Goal: Task Accomplishment & Management: Use online tool/utility

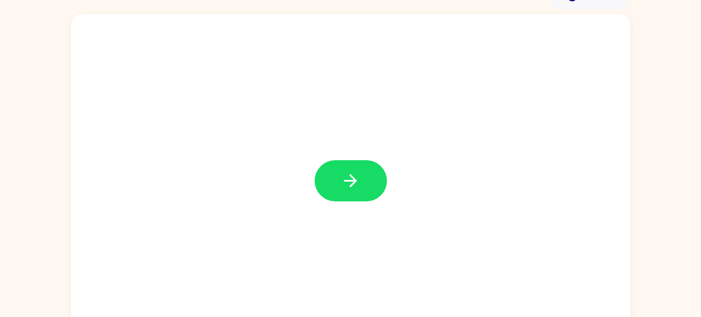
scroll to position [62, 0]
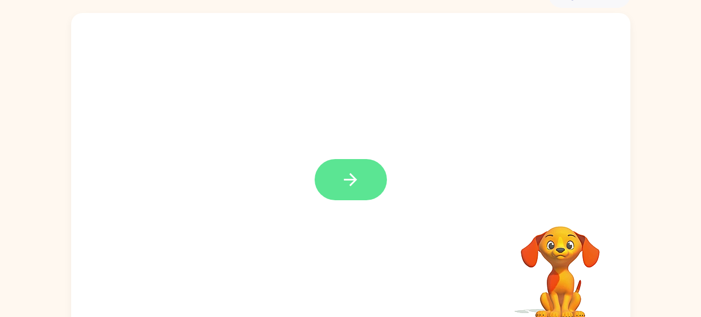
click at [348, 181] on icon "button" at bounding box center [350, 180] width 20 height 20
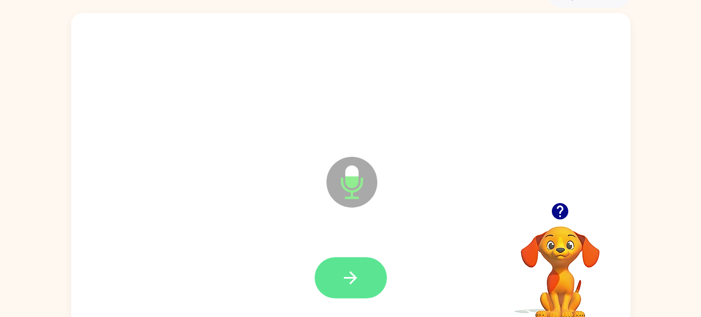
click at [350, 281] on icon "button" at bounding box center [350, 278] width 20 height 20
click at [357, 265] on button "button" at bounding box center [350, 277] width 72 height 41
click at [359, 276] on icon "button" at bounding box center [350, 278] width 20 height 20
click at [355, 286] on icon "button" at bounding box center [350, 278] width 20 height 20
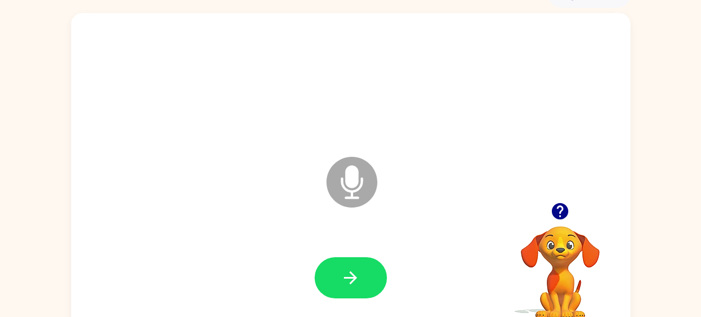
scroll to position [64, 0]
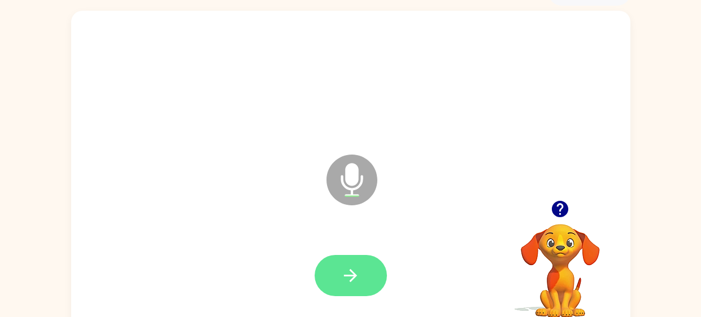
click at [344, 279] on icon "button" at bounding box center [350, 276] width 20 height 20
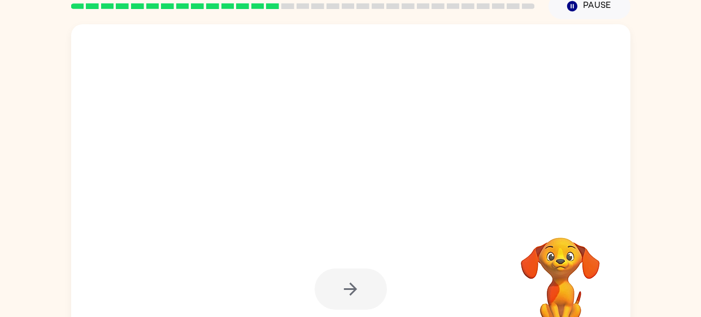
scroll to position [80, 0]
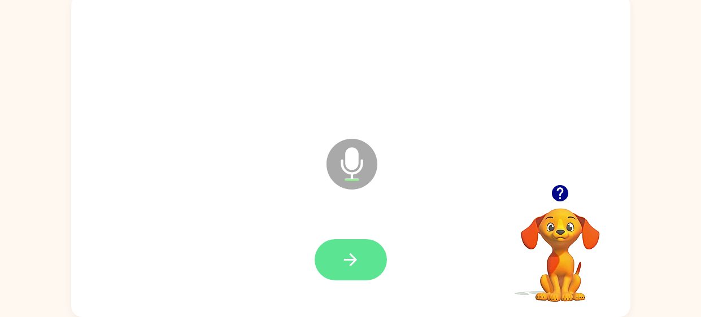
click at [336, 240] on button "button" at bounding box center [350, 259] width 72 height 41
click at [375, 255] on button "button" at bounding box center [350, 259] width 72 height 41
click at [347, 269] on icon "button" at bounding box center [350, 260] width 20 height 20
click at [340, 259] on icon "button" at bounding box center [350, 260] width 20 height 20
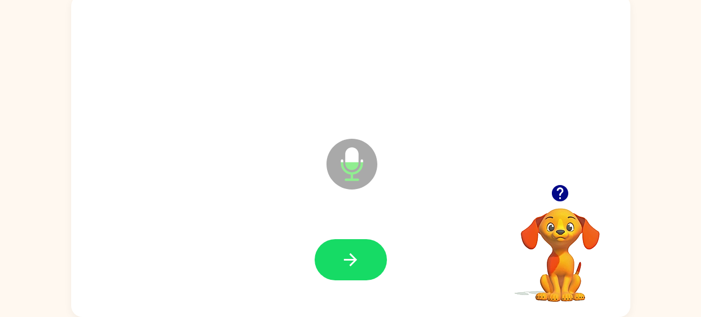
click at [322, 289] on div at bounding box center [350, 260] width 536 height 93
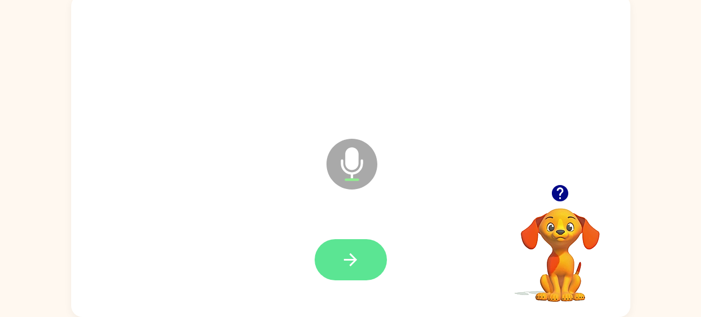
click at [332, 250] on button "button" at bounding box center [350, 259] width 72 height 41
click at [363, 256] on button "button" at bounding box center [350, 259] width 72 height 41
click at [365, 246] on button "button" at bounding box center [350, 259] width 72 height 41
click at [371, 258] on button "button" at bounding box center [350, 259] width 72 height 41
click at [353, 251] on icon "button" at bounding box center [350, 260] width 20 height 20
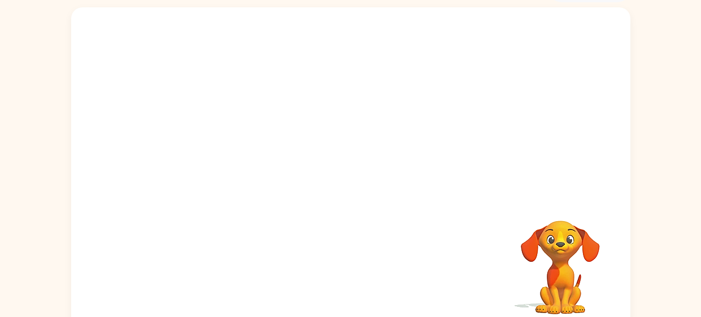
scroll to position [67, 0]
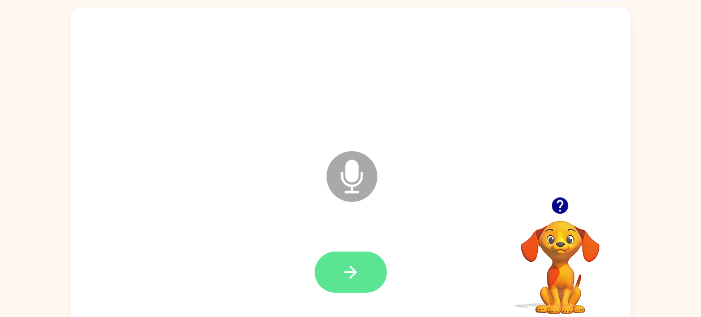
click at [342, 265] on icon "button" at bounding box center [350, 273] width 20 height 20
click at [329, 268] on button "button" at bounding box center [350, 272] width 72 height 41
click at [344, 257] on button "button" at bounding box center [350, 272] width 72 height 41
click at [354, 263] on icon "button" at bounding box center [350, 273] width 20 height 20
click at [342, 252] on button "button" at bounding box center [350, 272] width 72 height 41
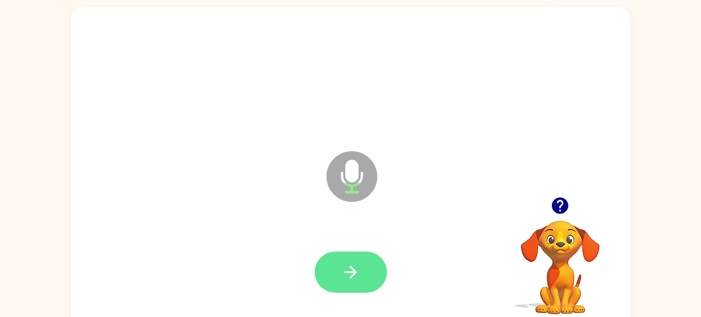
click at [351, 268] on icon "button" at bounding box center [350, 272] width 13 height 13
click at [368, 260] on button "button" at bounding box center [350, 272] width 72 height 41
click at [363, 286] on button "button" at bounding box center [350, 272] width 72 height 41
click at [356, 269] on icon "button" at bounding box center [350, 273] width 20 height 20
click at [353, 279] on icon "button" at bounding box center [350, 273] width 20 height 20
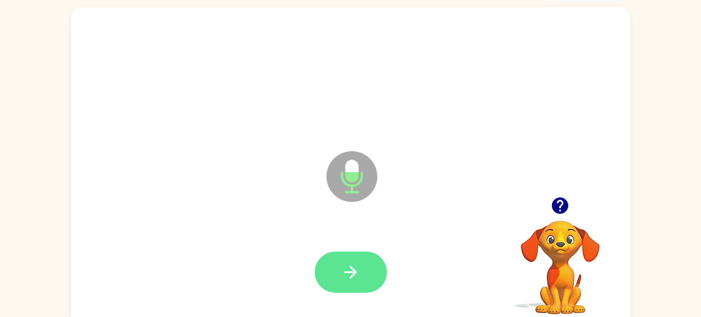
click at [341, 263] on icon "button" at bounding box center [350, 273] width 20 height 20
click at [322, 263] on button "button" at bounding box center [350, 272] width 72 height 41
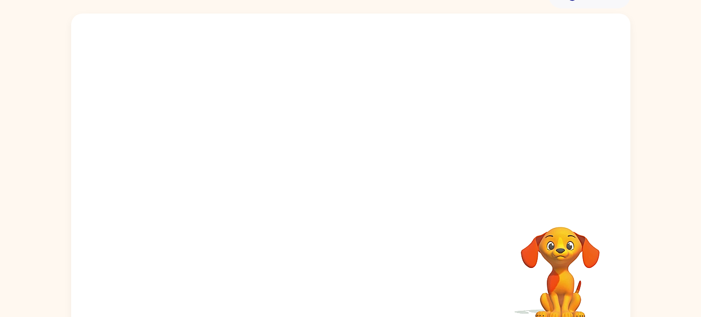
scroll to position [63, 0]
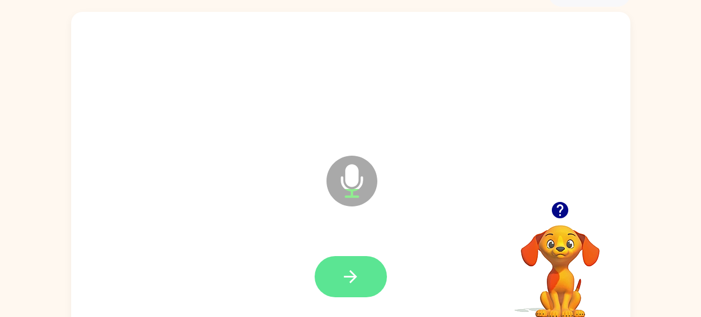
click at [353, 269] on icon "button" at bounding box center [350, 277] width 20 height 20
click at [326, 284] on button "button" at bounding box center [350, 276] width 72 height 41
click at [349, 267] on icon "button" at bounding box center [350, 277] width 20 height 20
click at [349, 269] on icon "button" at bounding box center [350, 277] width 20 height 20
click at [343, 269] on icon "button" at bounding box center [350, 277] width 20 height 20
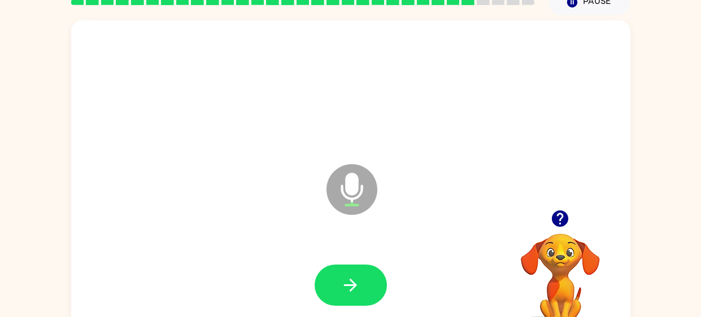
scroll to position [80, 0]
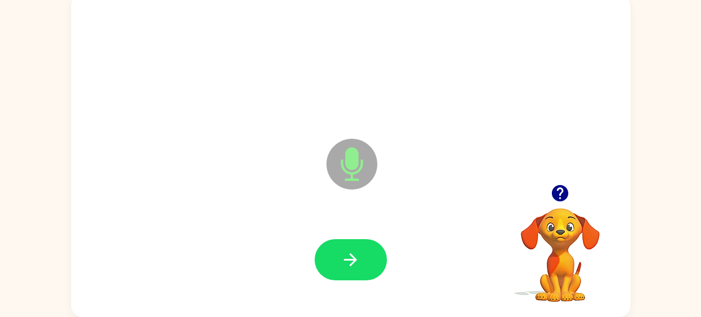
click at [353, 294] on div at bounding box center [350, 260] width 536 height 93
click at [352, 249] on button "button" at bounding box center [350, 259] width 72 height 41
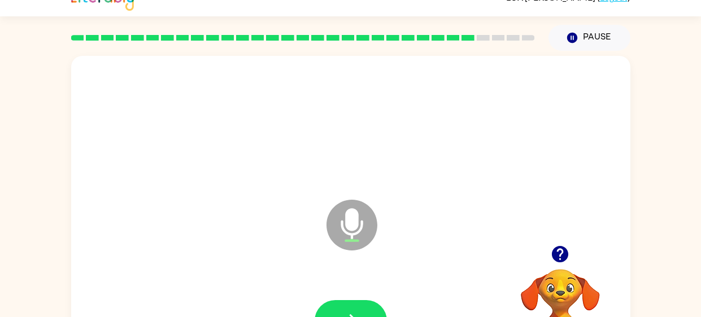
scroll to position [24, 0]
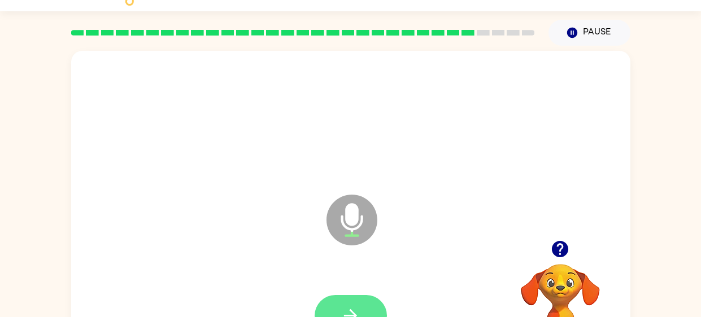
click at [342, 313] on icon "button" at bounding box center [350, 316] width 20 height 20
click at [338, 297] on button "button" at bounding box center [350, 315] width 72 height 41
click at [353, 301] on button "button" at bounding box center [350, 315] width 72 height 41
click at [347, 307] on icon "button" at bounding box center [350, 316] width 20 height 20
click at [352, 305] on button "button" at bounding box center [350, 315] width 72 height 41
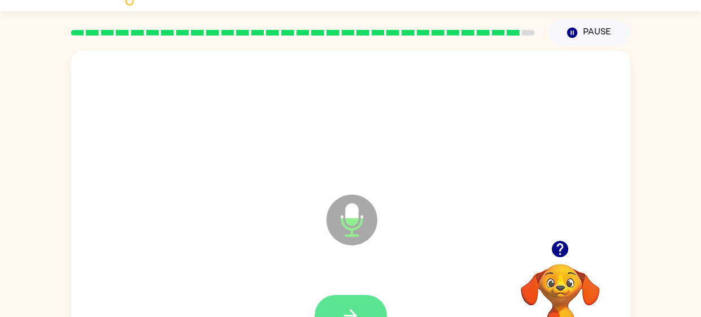
click at [349, 312] on icon "button" at bounding box center [350, 316] width 20 height 20
click at [346, 304] on button "button" at bounding box center [350, 315] width 72 height 41
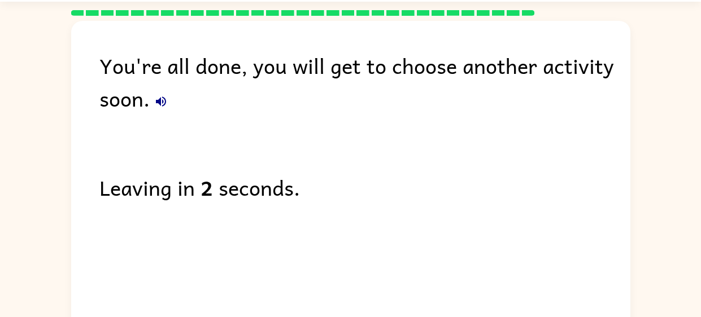
scroll to position [59, 0]
